Goal: Information Seeking & Learning: Learn about a topic

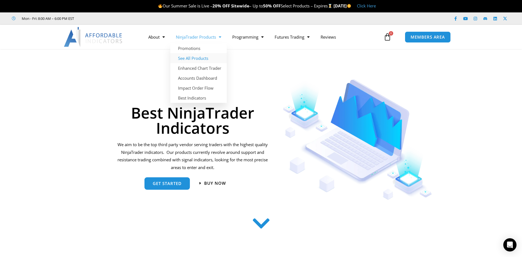
click at [193, 57] on link "See All Products" at bounding box center [198, 58] width 56 height 10
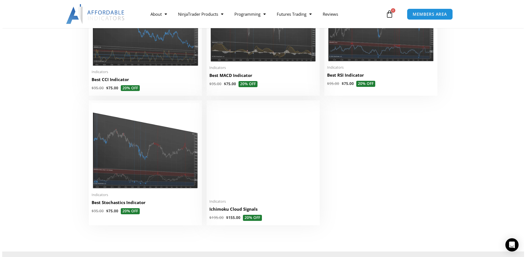
scroll to position [1238, 0]
